Goal: Information Seeking & Learning: Learn about a topic

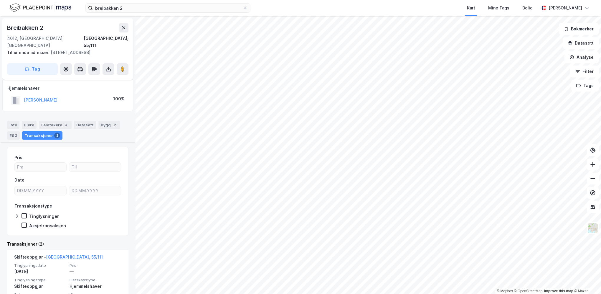
scroll to position [86, 0]
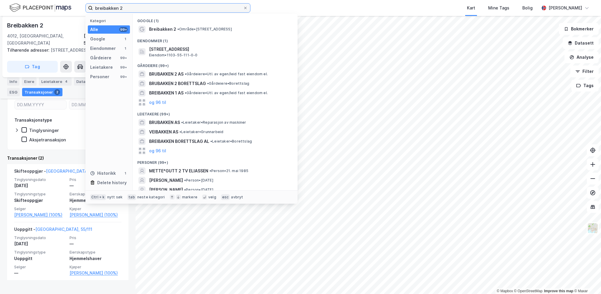
click at [155, 8] on input "breibakken 2" at bounding box center [168, 8] width 150 height 9
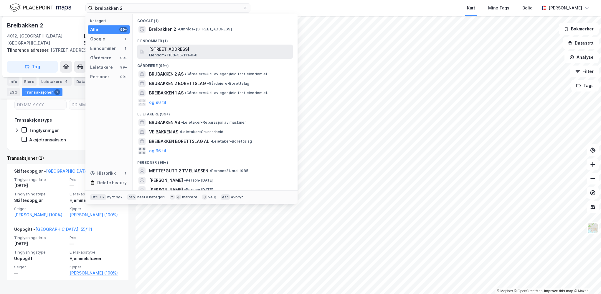
click at [182, 48] on span "[STREET_ADDRESS]" at bounding box center [220, 49] width 142 height 7
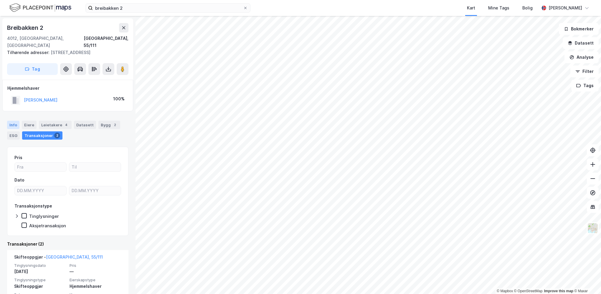
click at [14, 121] on div "Info" at bounding box center [13, 125] width 12 height 8
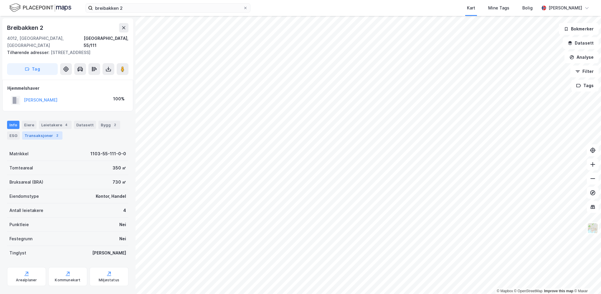
click at [42, 131] on div "Transaksjoner 2" at bounding box center [42, 135] width 40 height 8
